Goal: Task Accomplishment & Management: Manage account settings

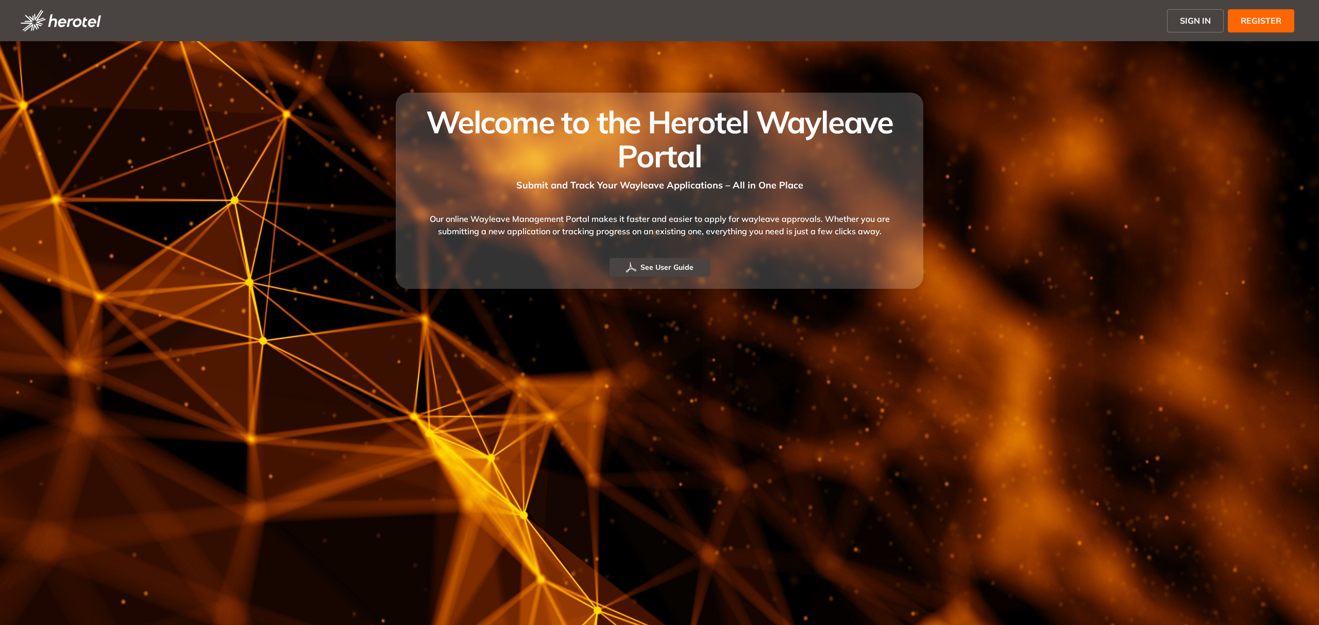
click at [1198, 22] on span "SIGN IN" at bounding box center [1194, 20] width 31 height 12
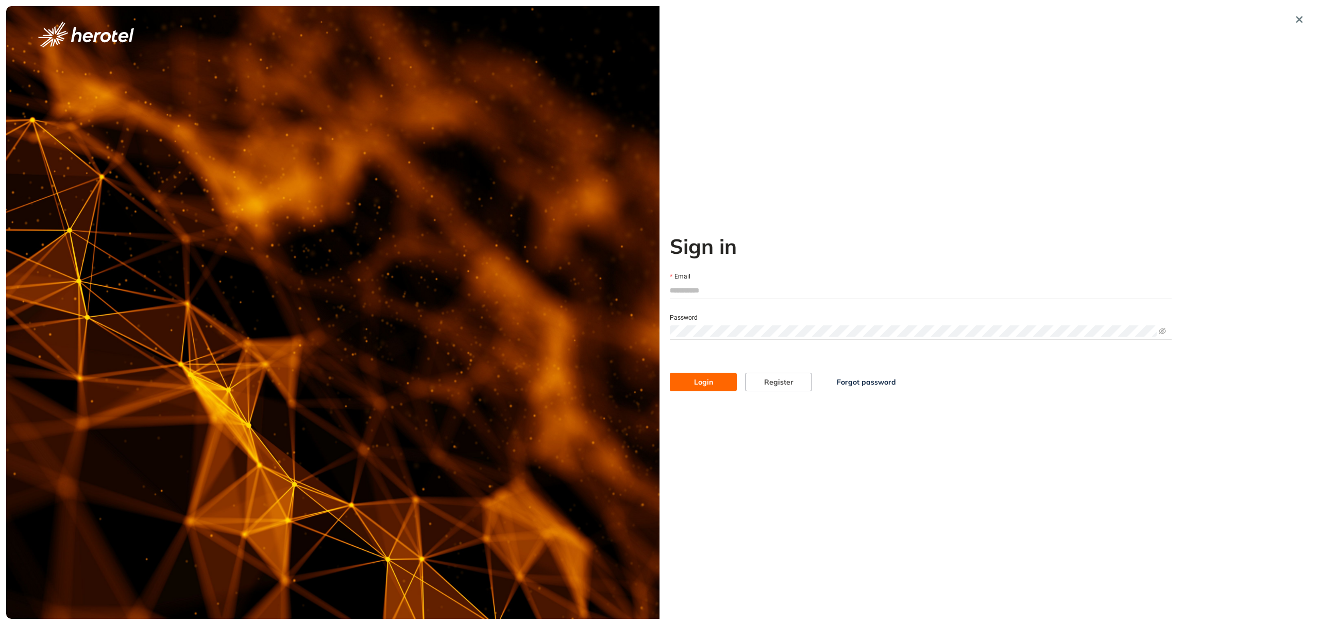
type input "**********"
click at [1165, 330] on icon "eye-invisible" at bounding box center [1161, 331] width 7 height 7
click at [1165, 330] on icon "eye" at bounding box center [1161, 331] width 7 height 7
click at [688, 384] on button "Login" at bounding box center [703, 382] width 67 height 19
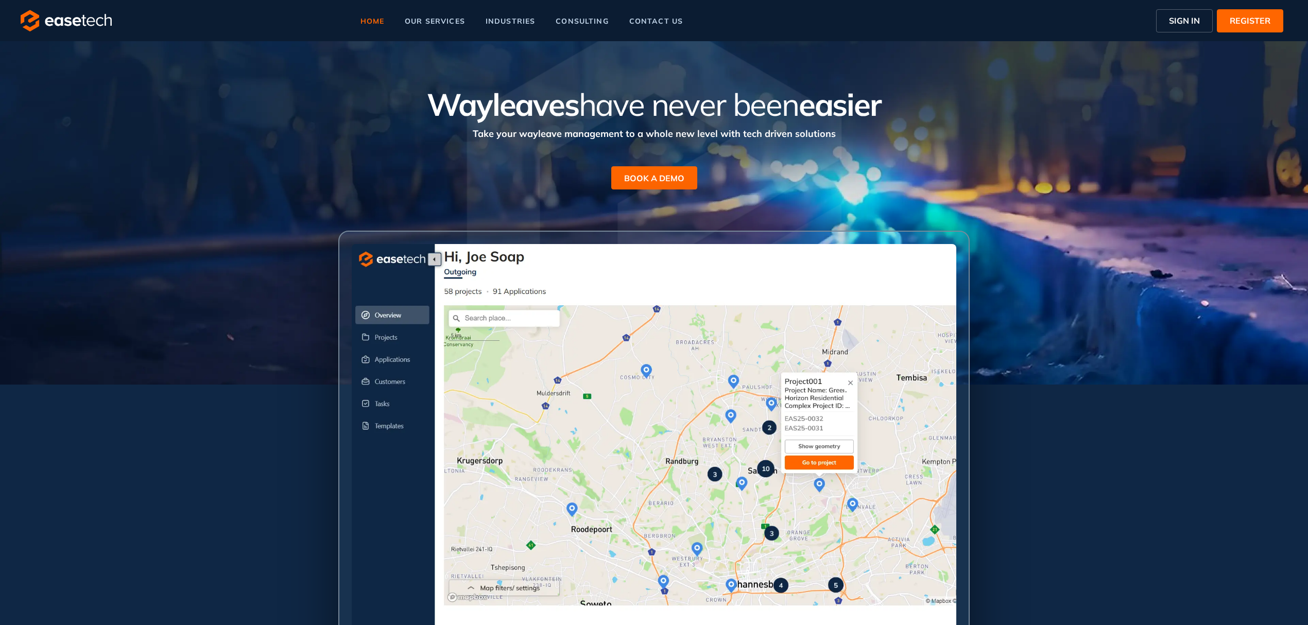
click at [1187, 23] on span "SIGN IN" at bounding box center [1184, 20] width 31 height 12
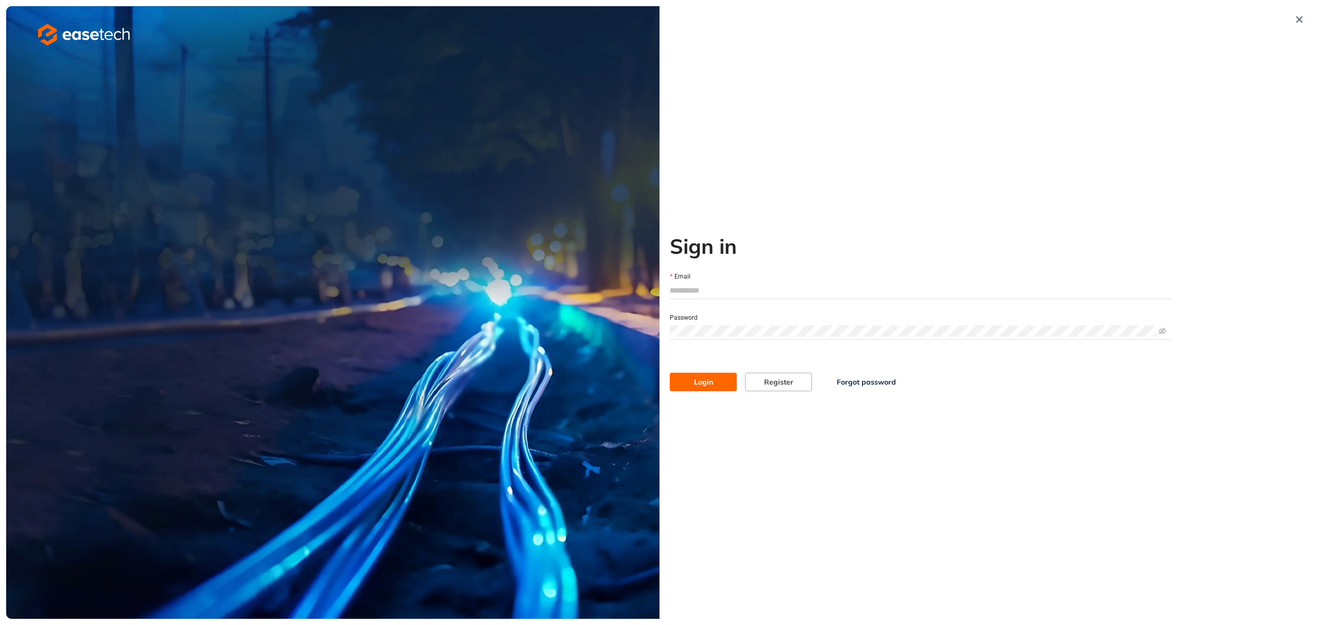
type input "**********"
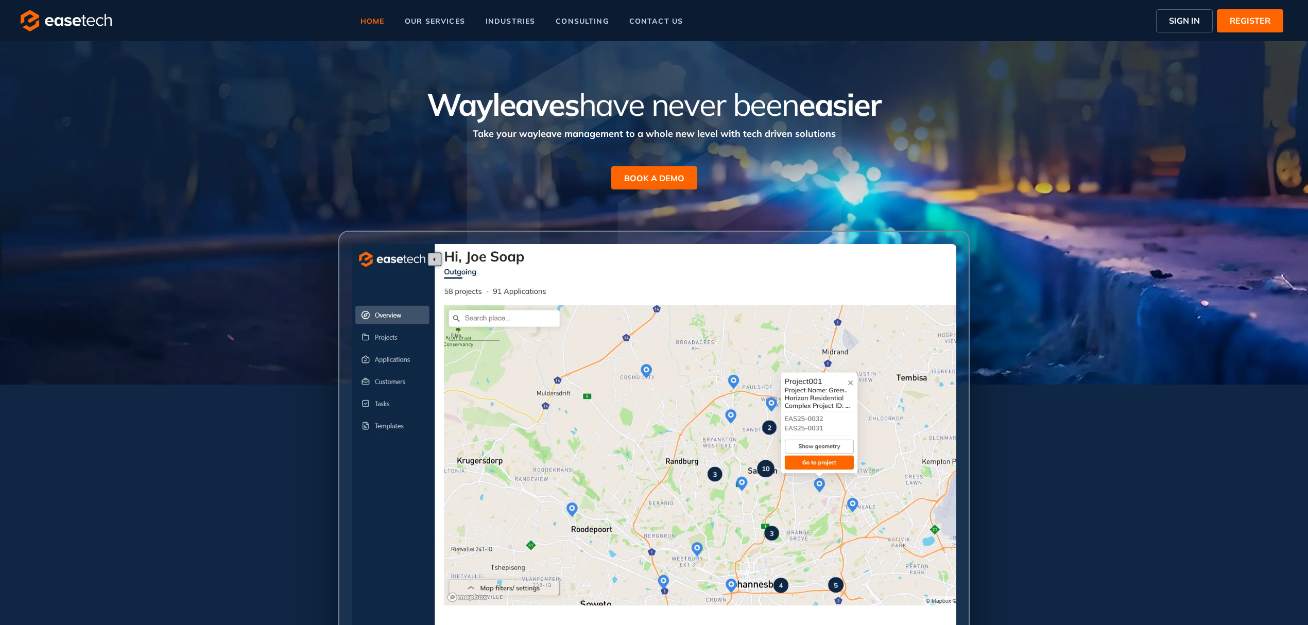
click at [1175, 22] on span "SIGN IN" at bounding box center [1184, 20] width 31 height 12
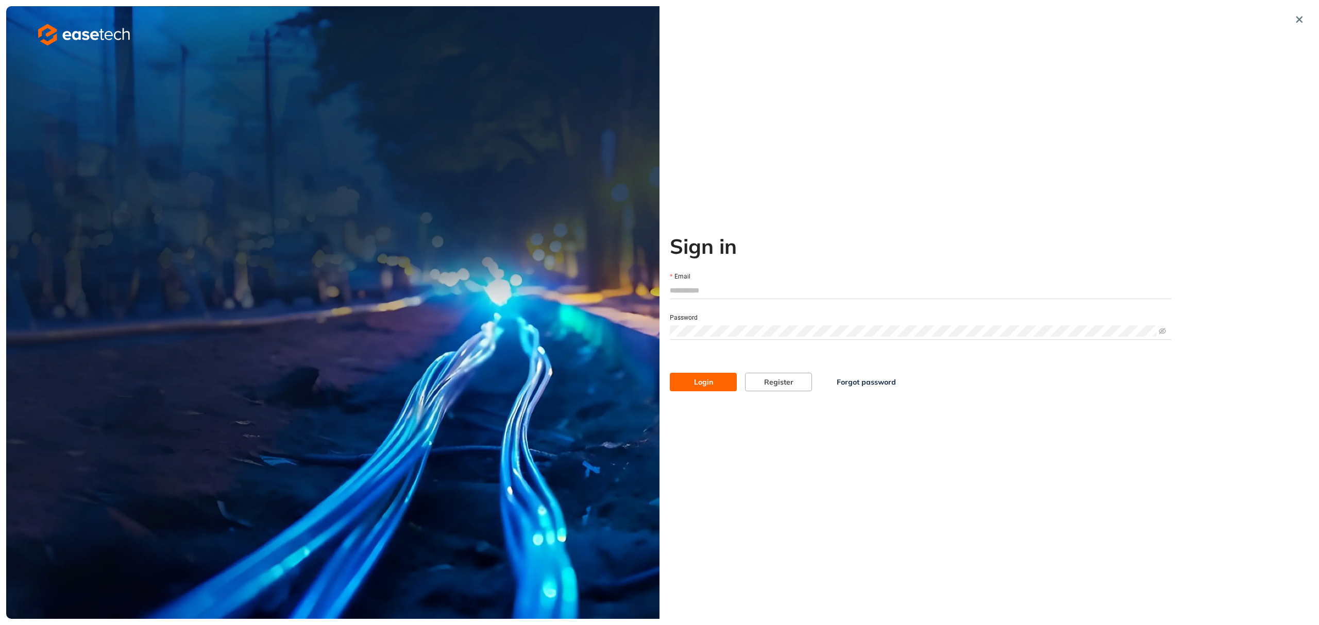
type input "**********"
click at [1162, 331] on icon "eye-invisible" at bounding box center [1162, 331] width 7 height 6
click at [1173, 380] on div "Login Register Forgot password" at bounding box center [920, 371] width 510 height 39
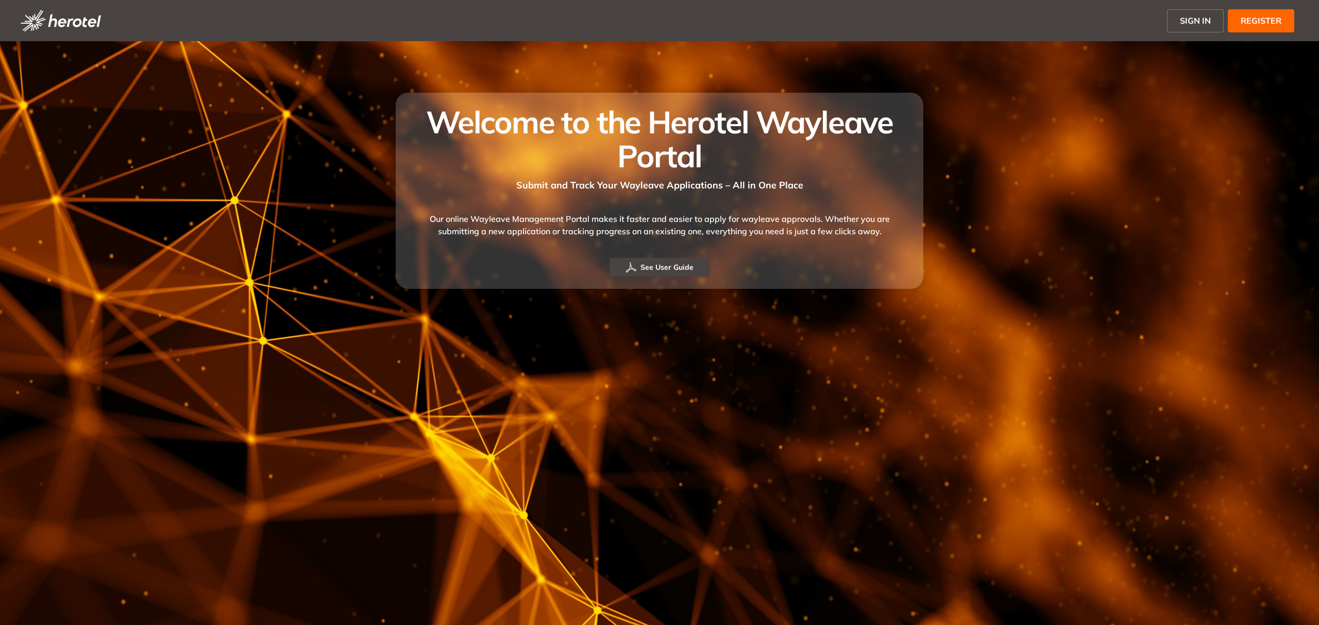
click at [1188, 21] on span "SIGN IN" at bounding box center [1194, 20] width 31 height 12
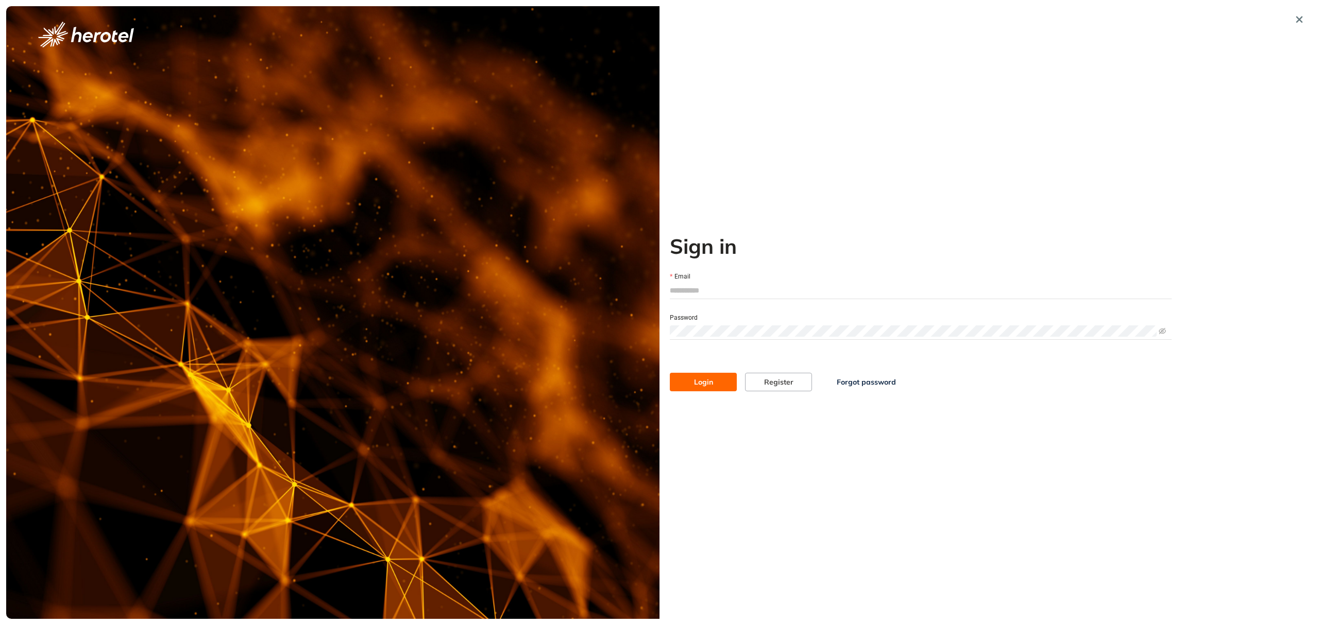
type input "**********"
click at [709, 386] on span "Login" at bounding box center [703, 382] width 19 height 11
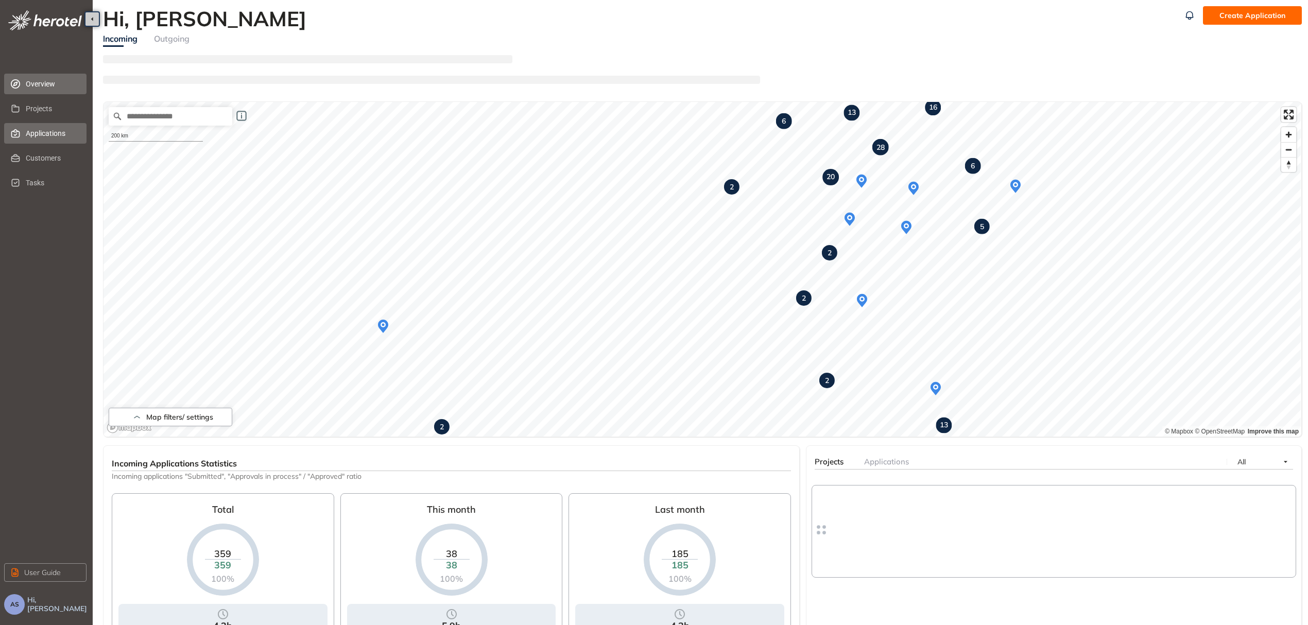
click at [53, 134] on span "Applications" at bounding box center [52, 133] width 53 height 21
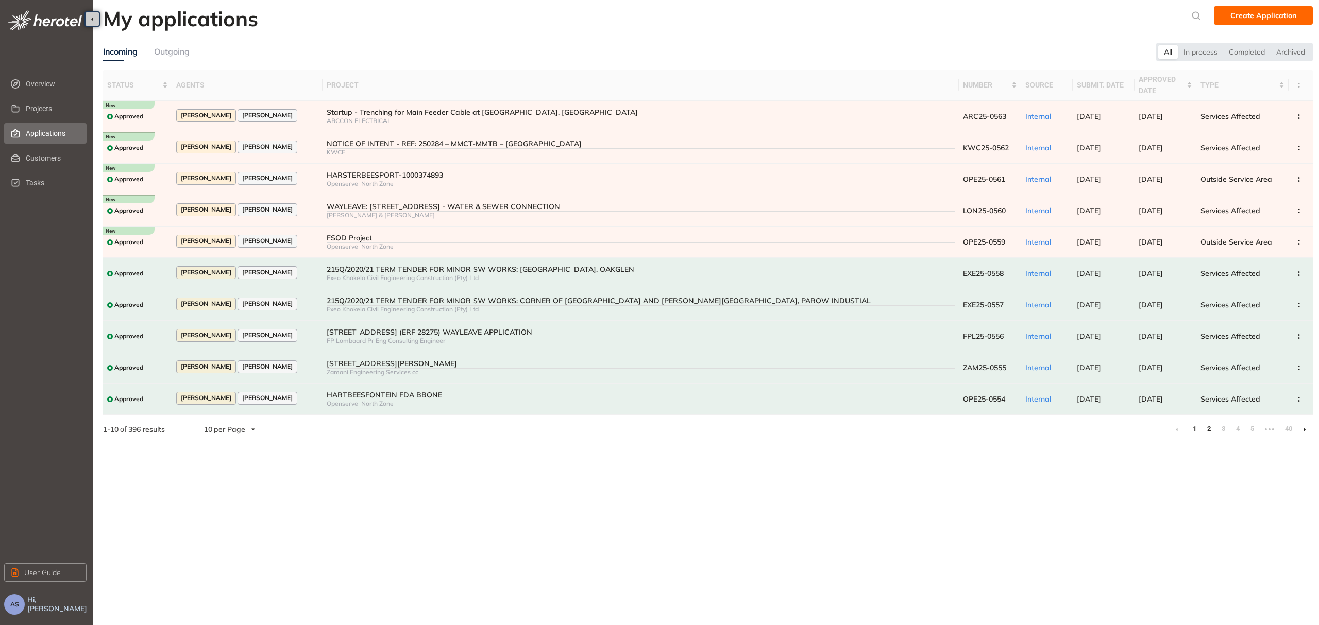
click at [1210, 430] on link "2" at bounding box center [1208, 428] width 10 height 15
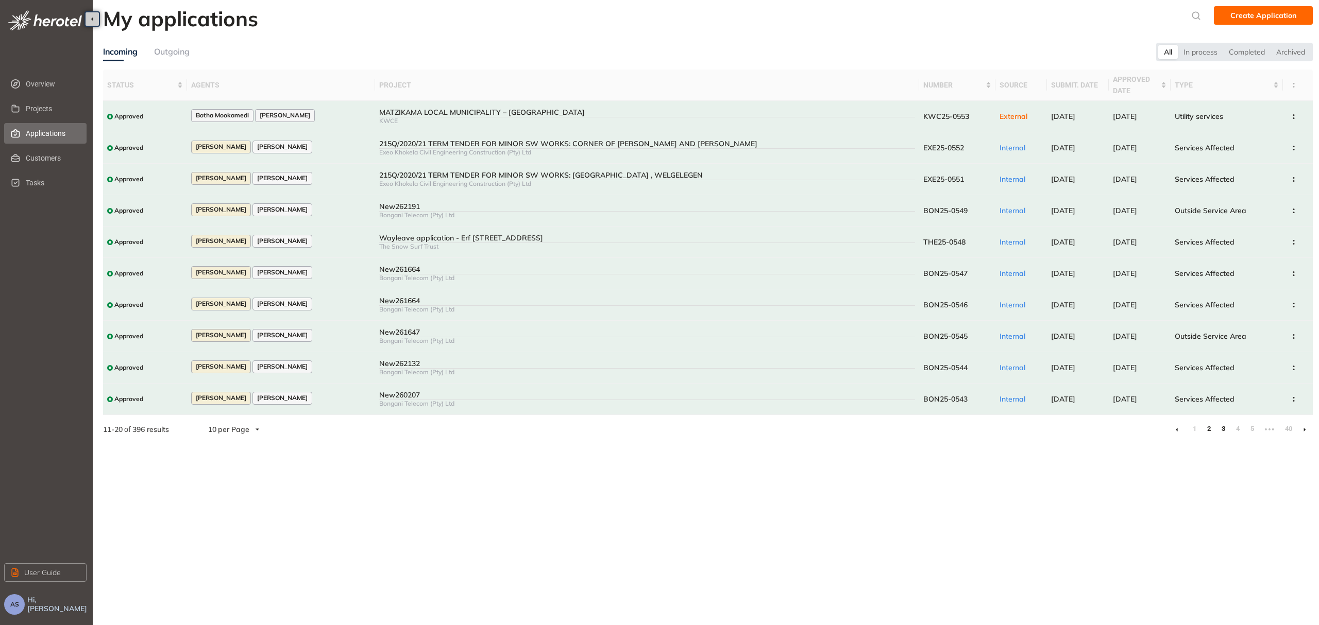
click at [1222, 429] on link "3" at bounding box center [1223, 428] width 10 height 15
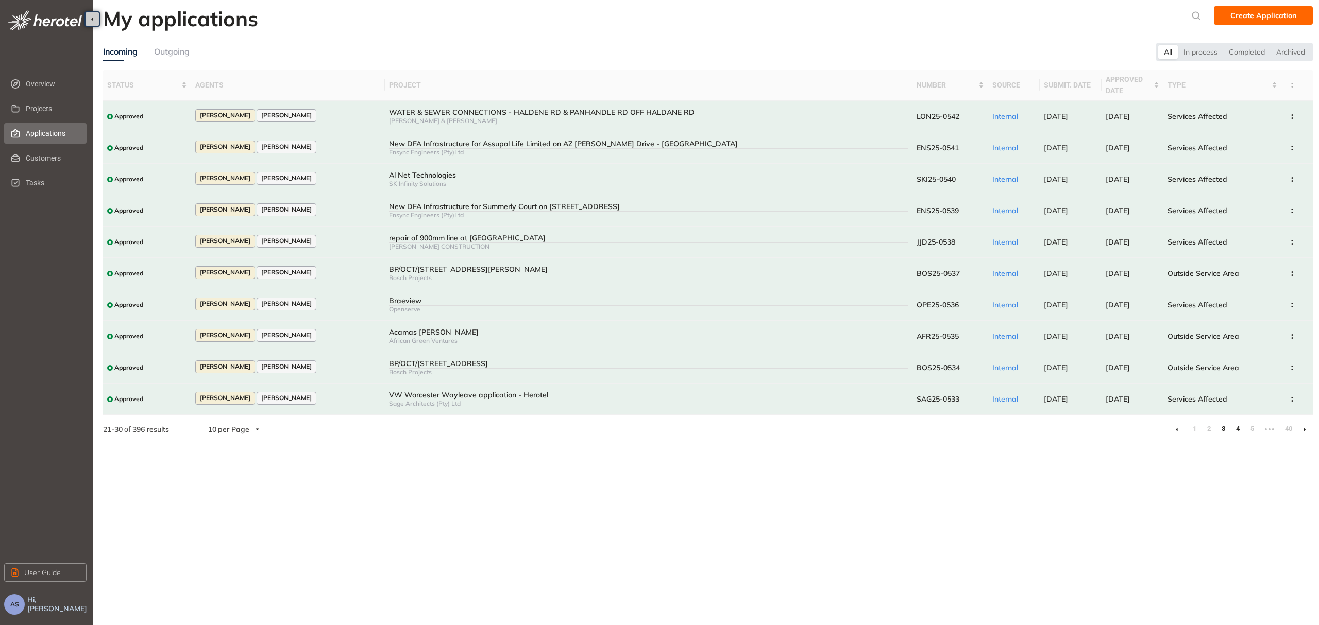
click at [1236, 431] on link "4" at bounding box center [1237, 428] width 10 height 15
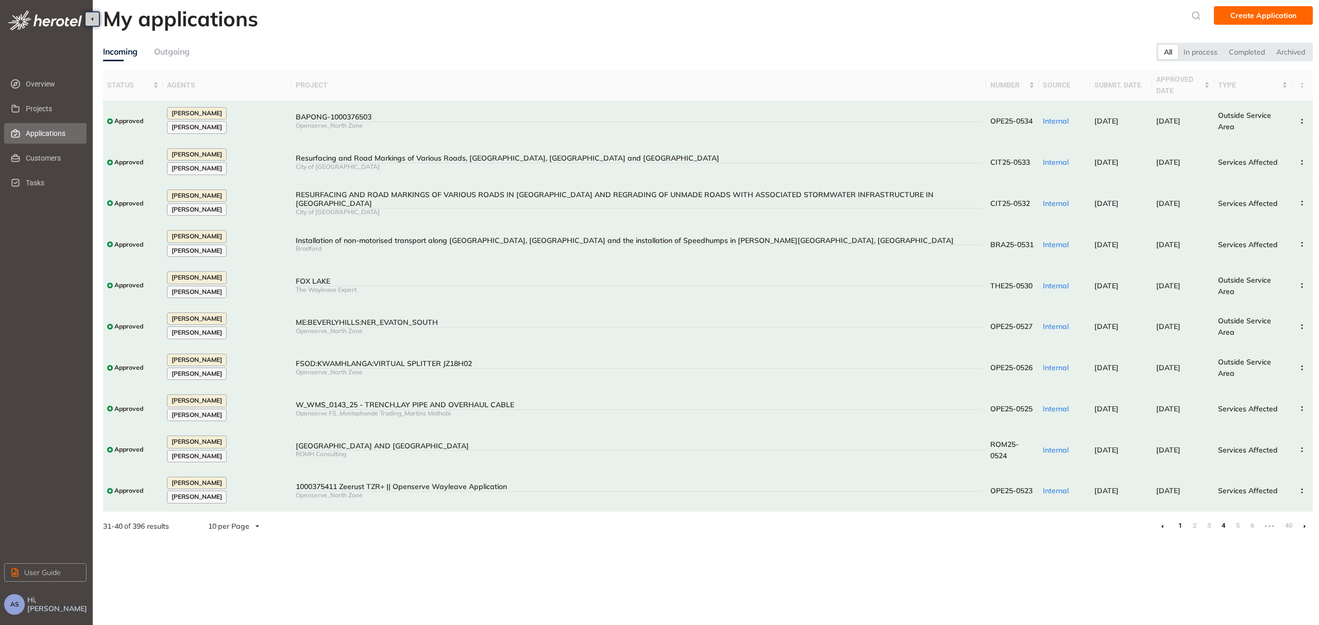
click at [1181, 518] on link "1" at bounding box center [1179, 525] width 10 height 15
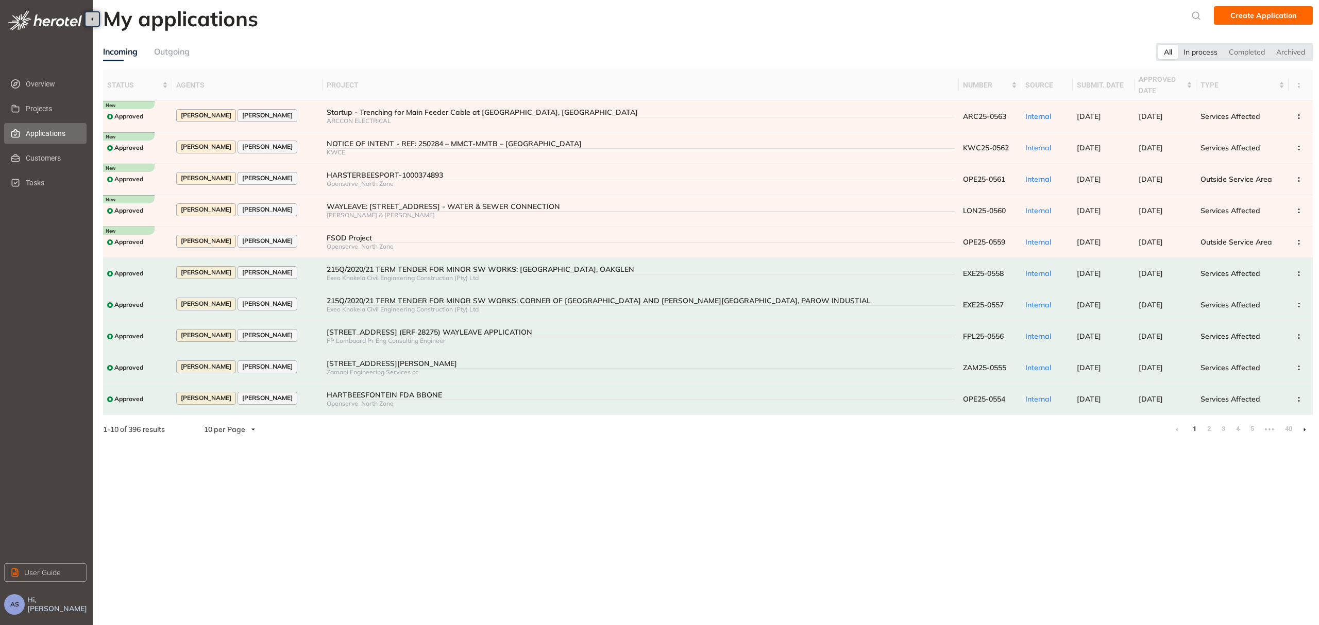
click at [1194, 50] on div "In process" at bounding box center [1199, 52] width 45 height 14
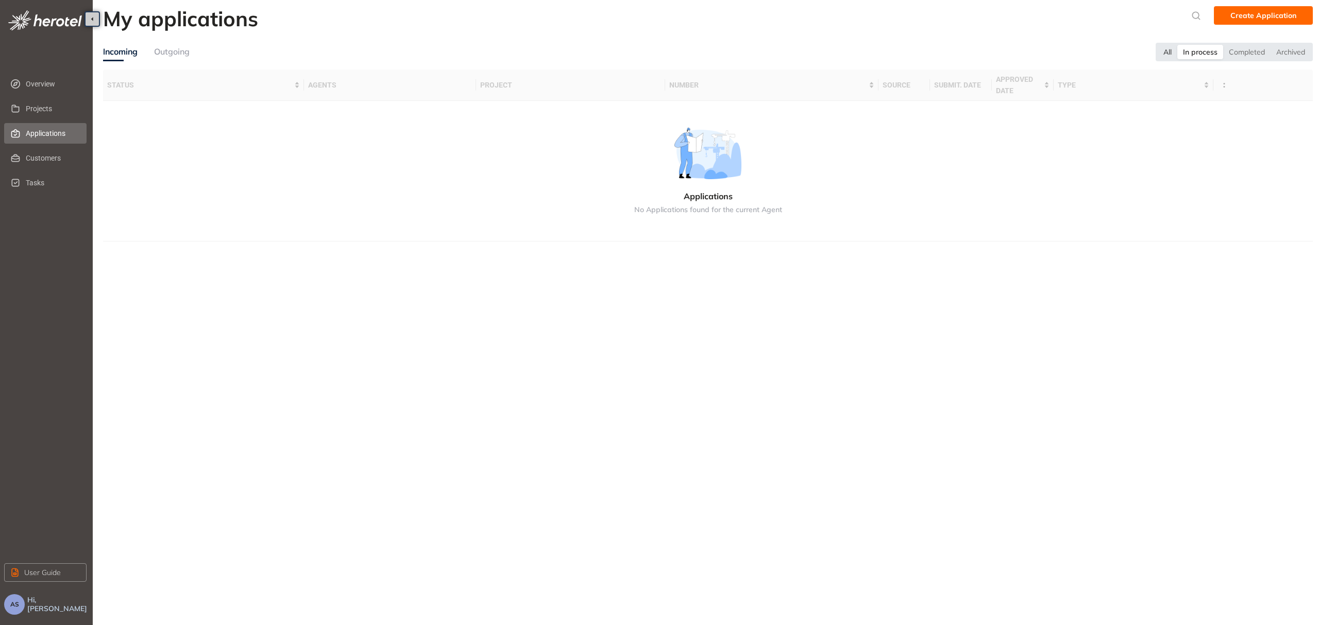
click at [1168, 53] on div "All" at bounding box center [1167, 52] width 20 height 14
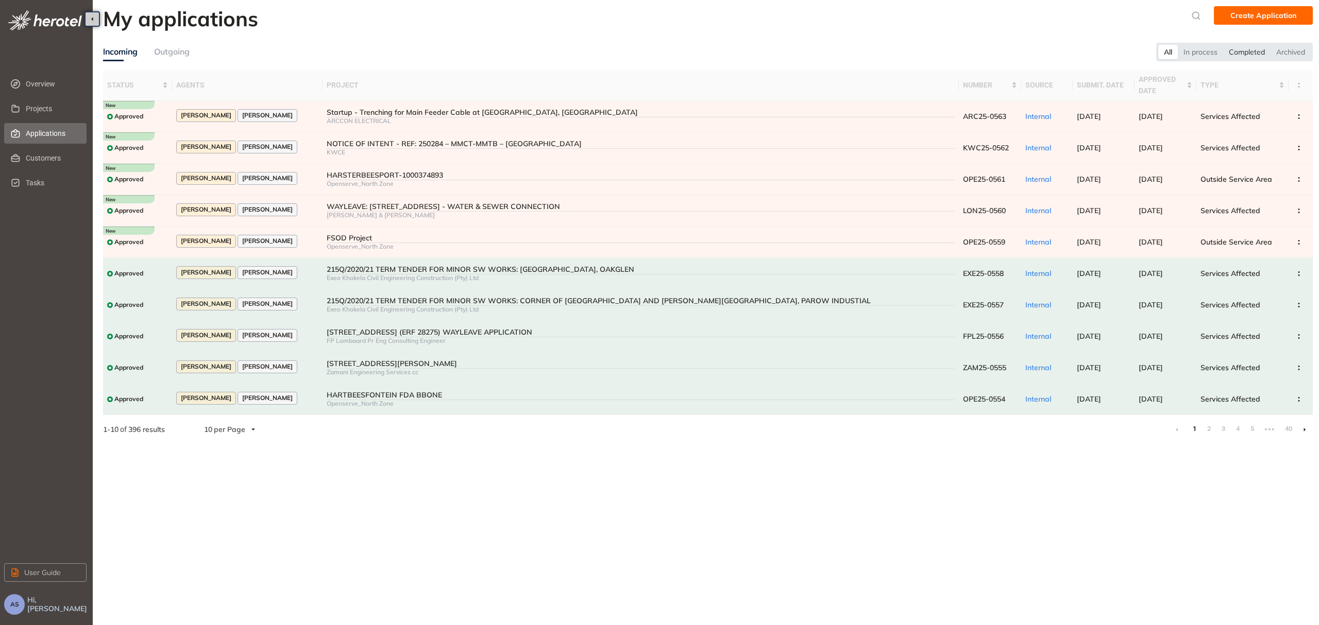
click at [1244, 55] on div "Completed" at bounding box center [1246, 52] width 47 height 14
click at [1167, 56] on div "All" at bounding box center [1167, 52] width 20 height 14
click at [40, 156] on span "Customers" at bounding box center [52, 158] width 53 height 21
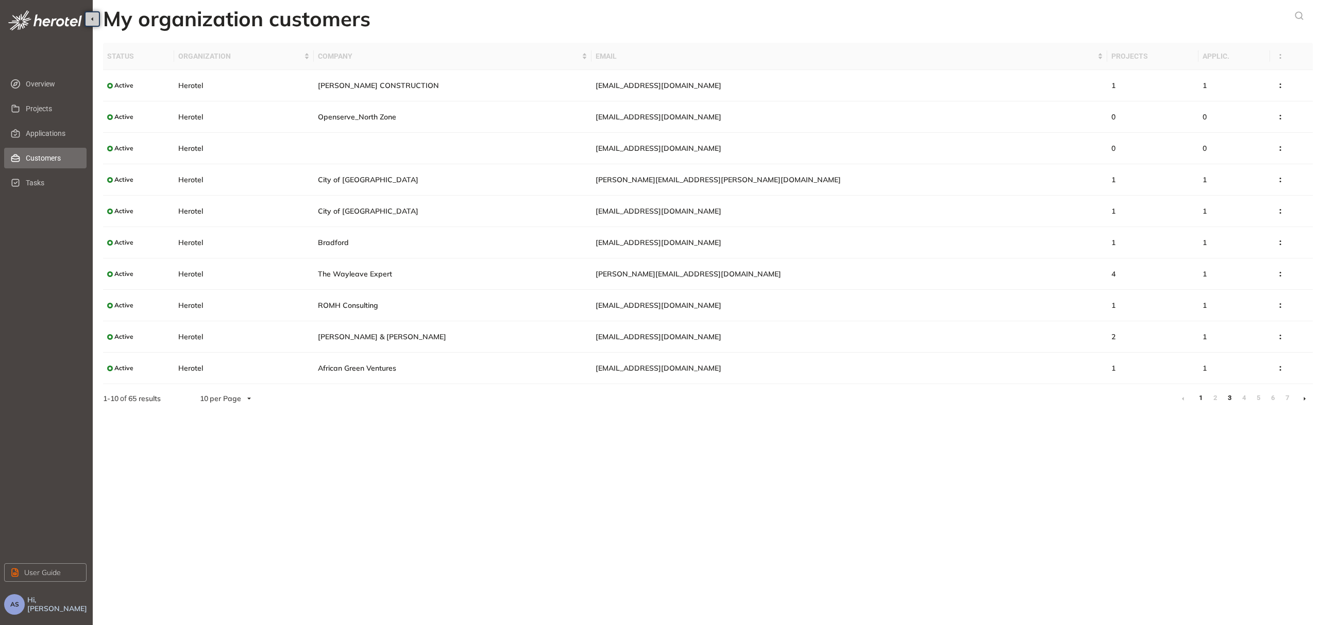
click at [1228, 402] on link "3" at bounding box center [1229, 397] width 10 height 15
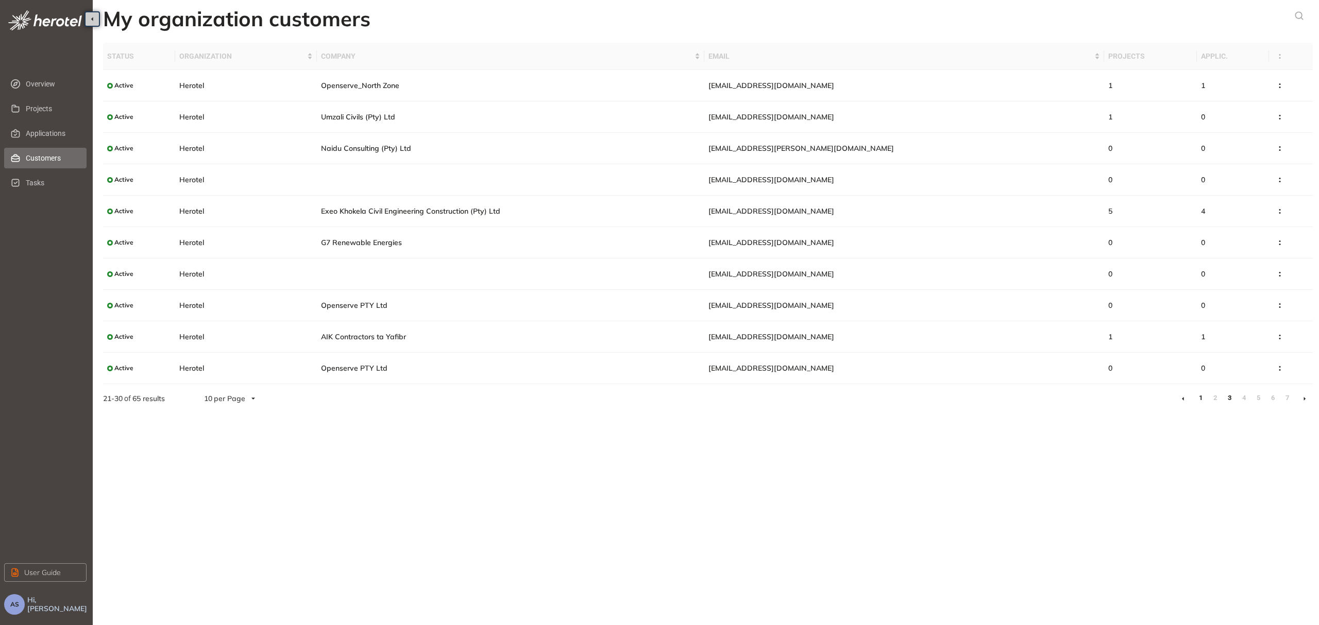
click at [1199, 402] on link "1" at bounding box center [1200, 397] width 10 height 15
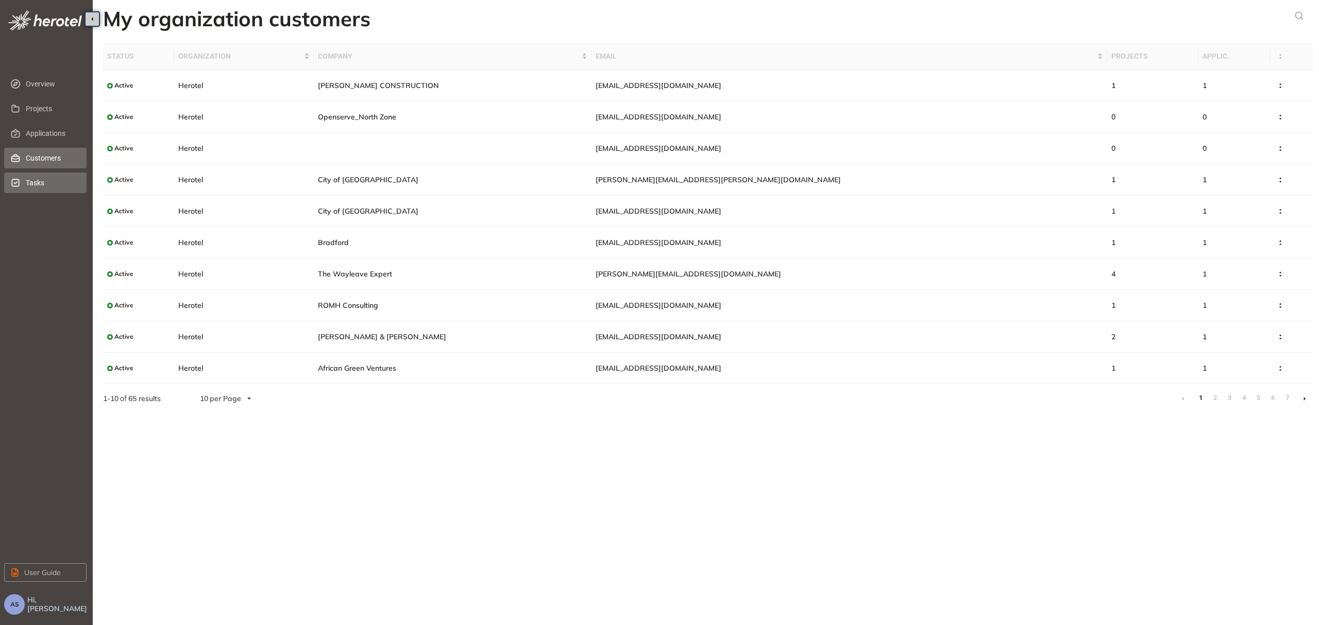
click at [39, 184] on span "Tasks" at bounding box center [52, 183] width 53 height 21
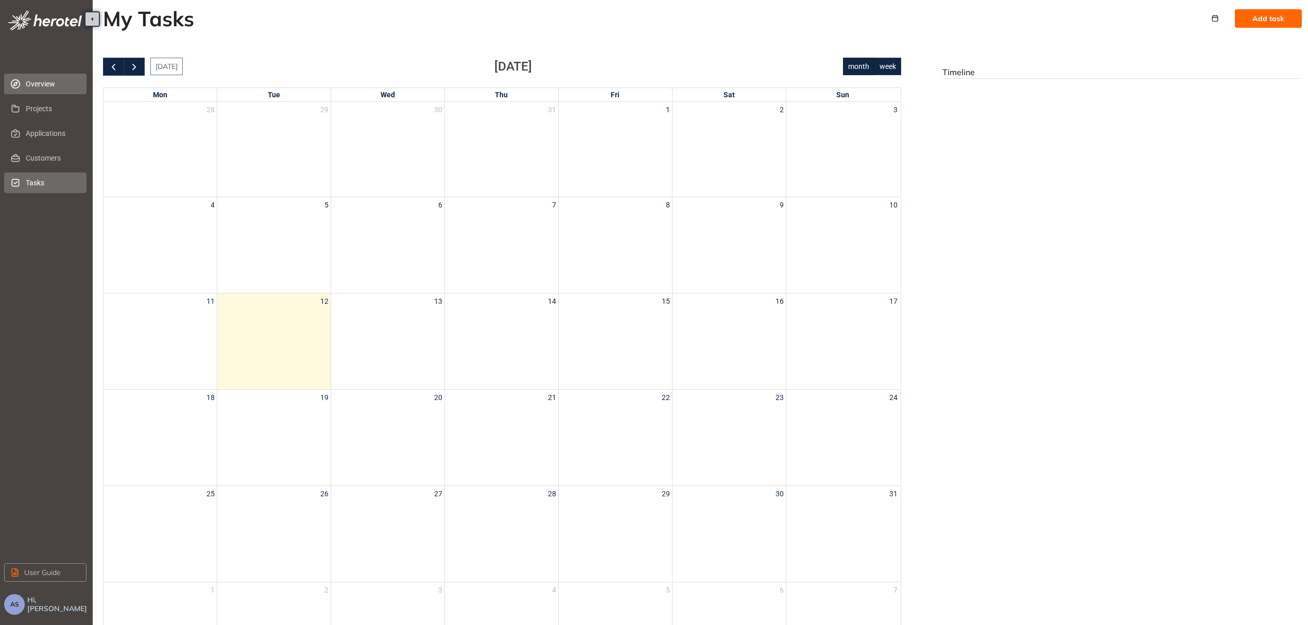
click at [47, 82] on span "Overview" at bounding box center [52, 84] width 53 height 21
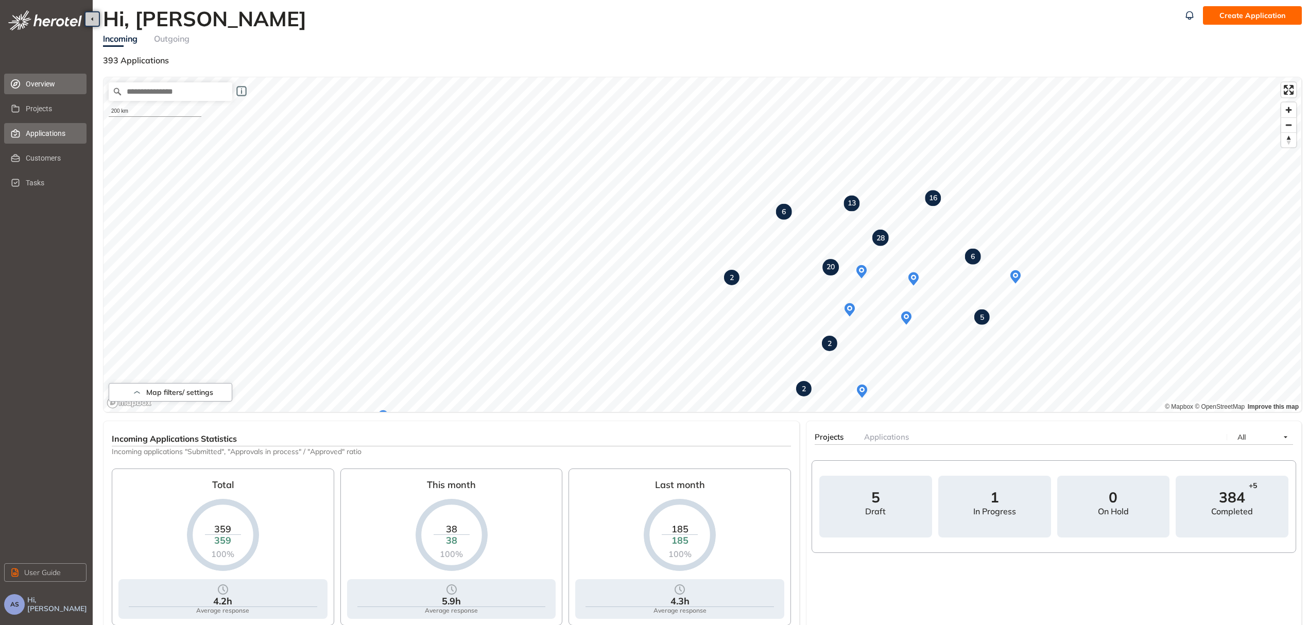
click at [44, 134] on span "Applications" at bounding box center [52, 133] width 53 height 21
